Goal: Find specific page/section: Find specific page/section

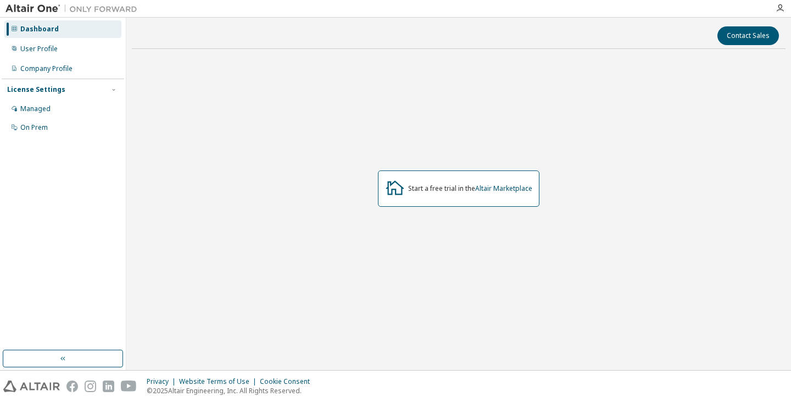
click at [30, 111] on div "Managed" at bounding box center [35, 108] width 30 height 9
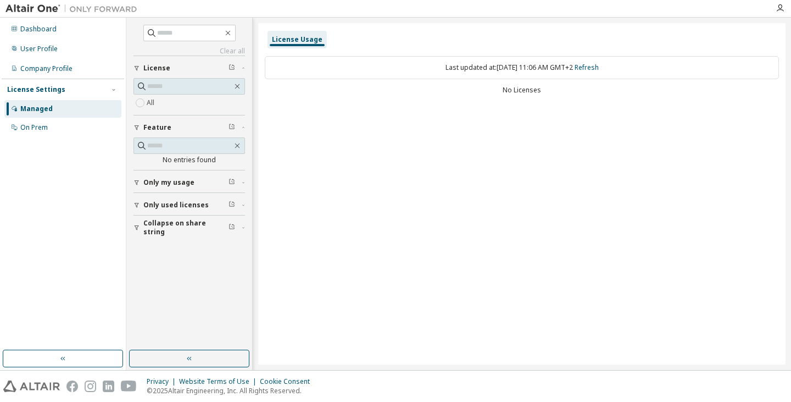
click at [37, 126] on div "On Prem" at bounding box center [33, 127] width 27 height 9
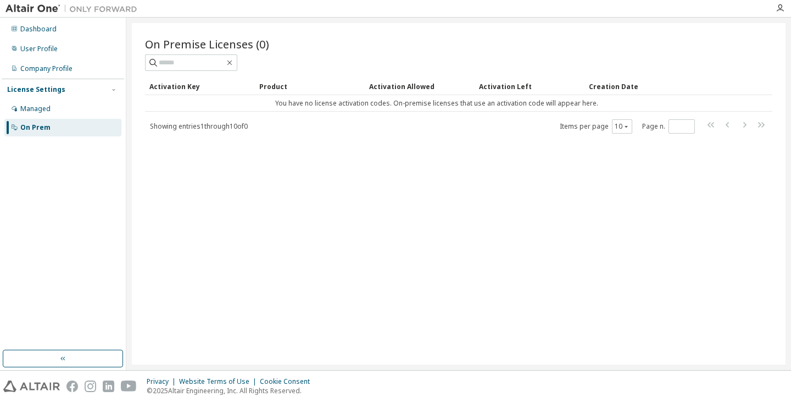
click at [37, 8] on img at bounding box center [73, 8] width 137 height 11
click at [20, 382] on img at bounding box center [31, 386] width 57 height 12
